Goal: Transaction & Acquisition: Purchase product/service

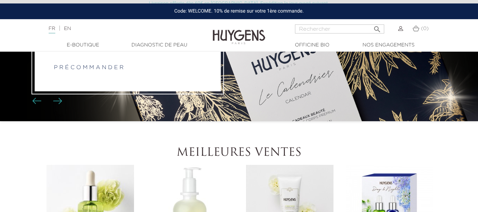
scroll to position [107, 0]
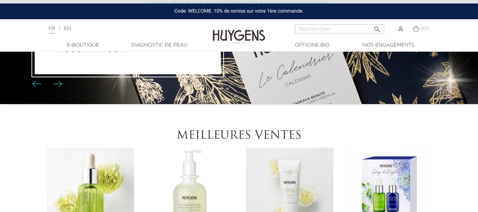
click at [279, 86] on li "PRÉVENTE Le Calendrier de L'Avent 2025 p r é c o m m a n d e r" at bounding box center [239, 30] width 478 height 149
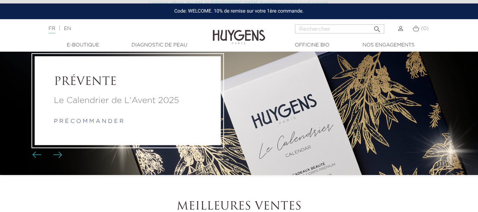
scroll to position [36, 0]
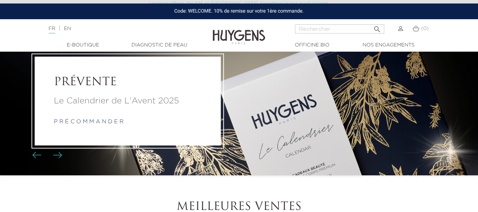
click at [216, 100] on div "PRÉVENTE Le Calendrier de L'Avent 2025 p r é c o m m a n d e r" at bounding box center [128, 101] width 186 height 88
click at [272, 98] on li "PRÉVENTE Le Calendrier de L'Avent 2025 p r é c o m m a n d e r" at bounding box center [239, 101] width 478 height 149
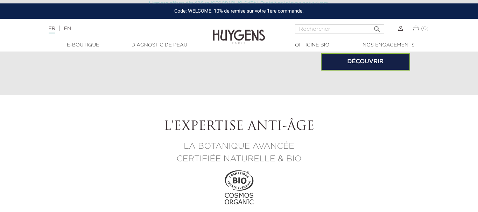
scroll to position [535, 0]
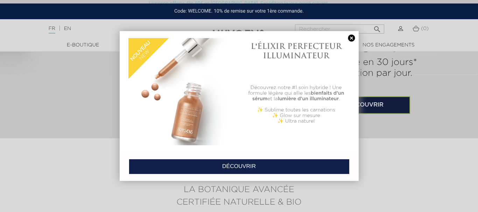
click at [378, 77] on div at bounding box center [239, 106] width 478 height 212
click at [351, 41] on link at bounding box center [352, 38] width 10 height 7
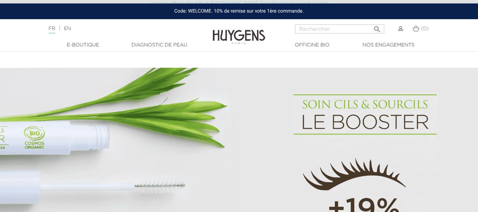
scroll to position [357, 0]
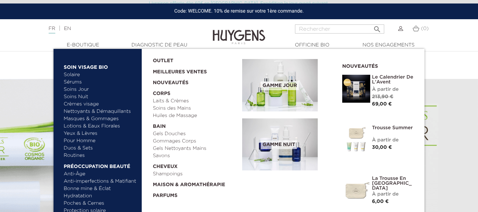
click at [381, 77] on link "Le Calendrier de L'Avent" at bounding box center [393, 80] width 42 height 10
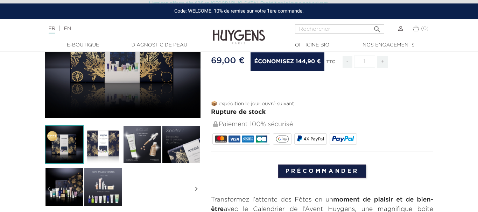
scroll to position [143, 0]
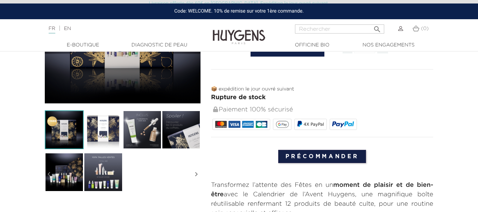
click at [143, 129] on img at bounding box center [142, 130] width 39 height 39
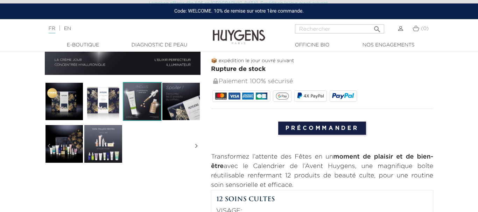
scroll to position [178, 0]
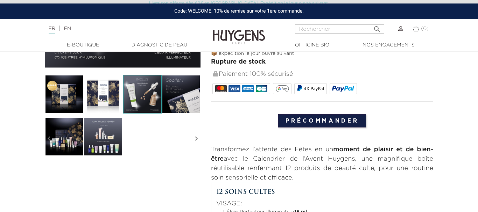
click at [175, 105] on img at bounding box center [181, 94] width 39 height 39
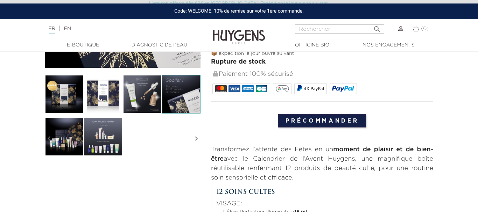
click at [73, 139] on img at bounding box center [64, 136] width 39 height 39
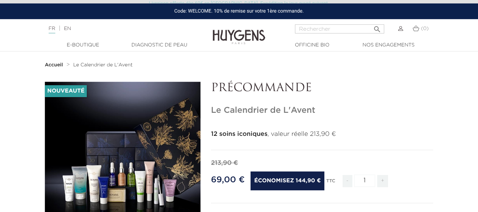
scroll to position [0, 0]
